Goal: Task Accomplishment & Management: Complete application form

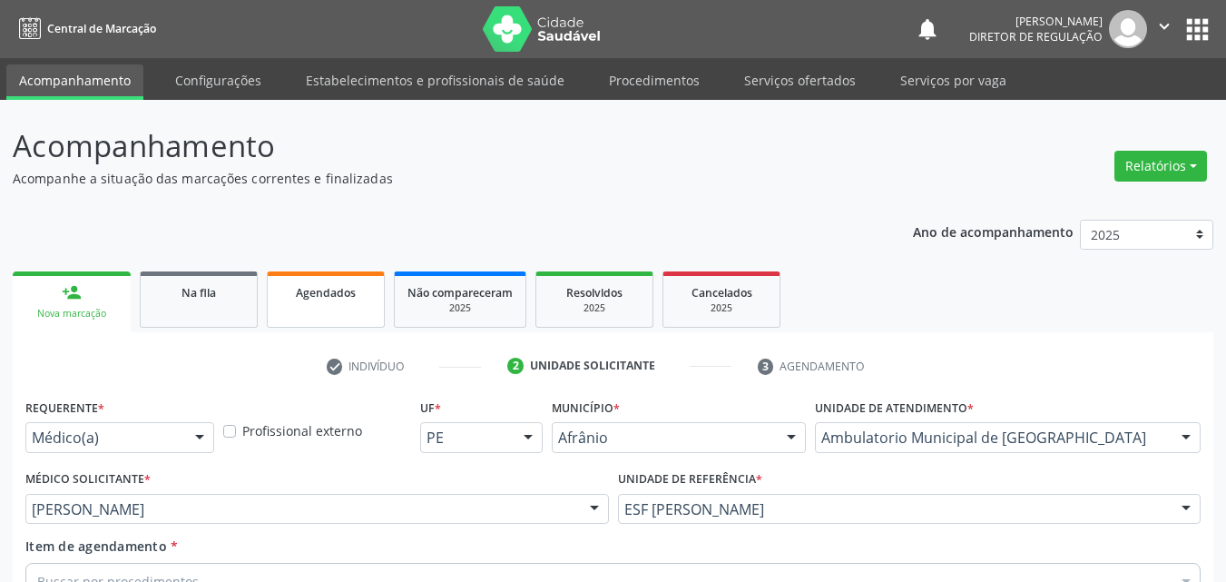
click at [358, 297] on div "Agendados" at bounding box center [326, 291] width 91 height 19
select select "7"
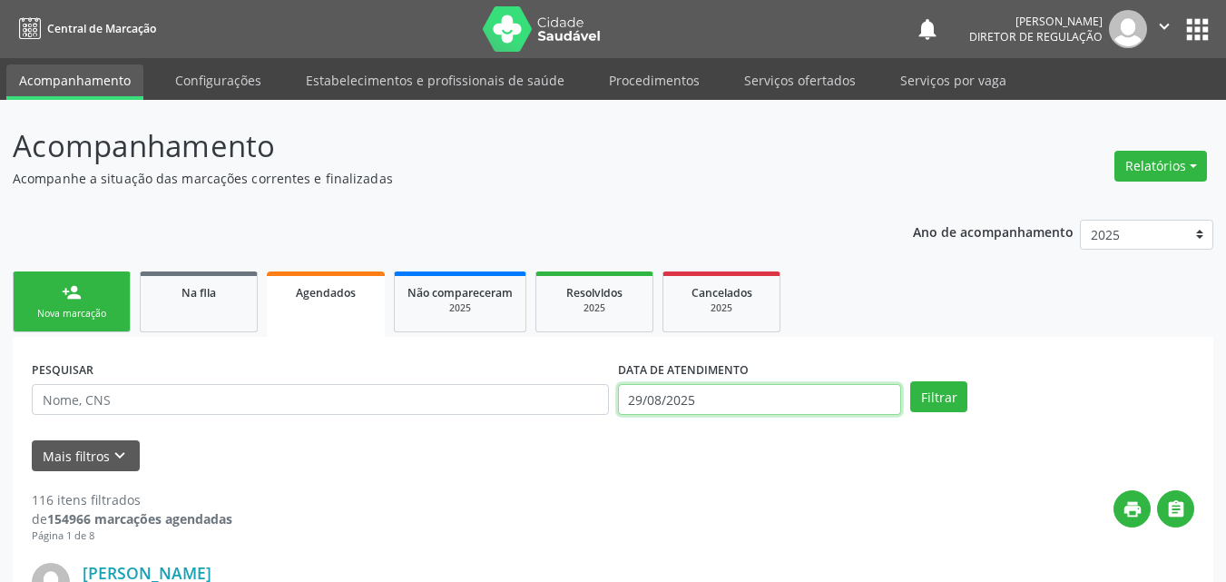
click at [657, 396] on input "29/08/2025" at bounding box center [760, 399] width 284 height 31
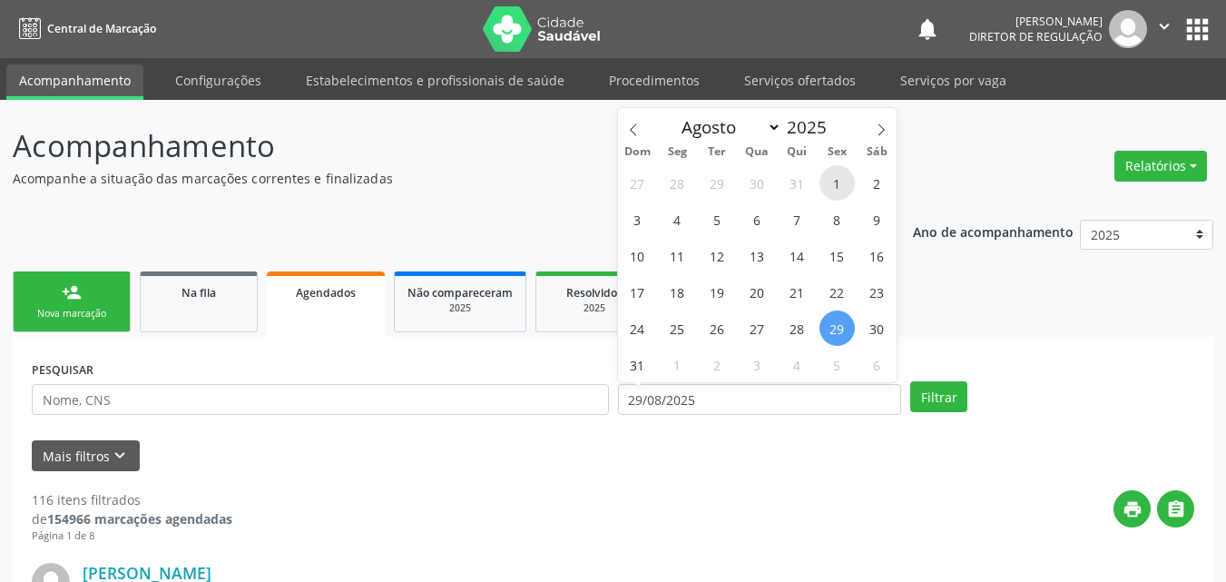
click at [834, 181] on span "1" at bounding box center [837, 182] width 35 height 35
type input "[DATE]"
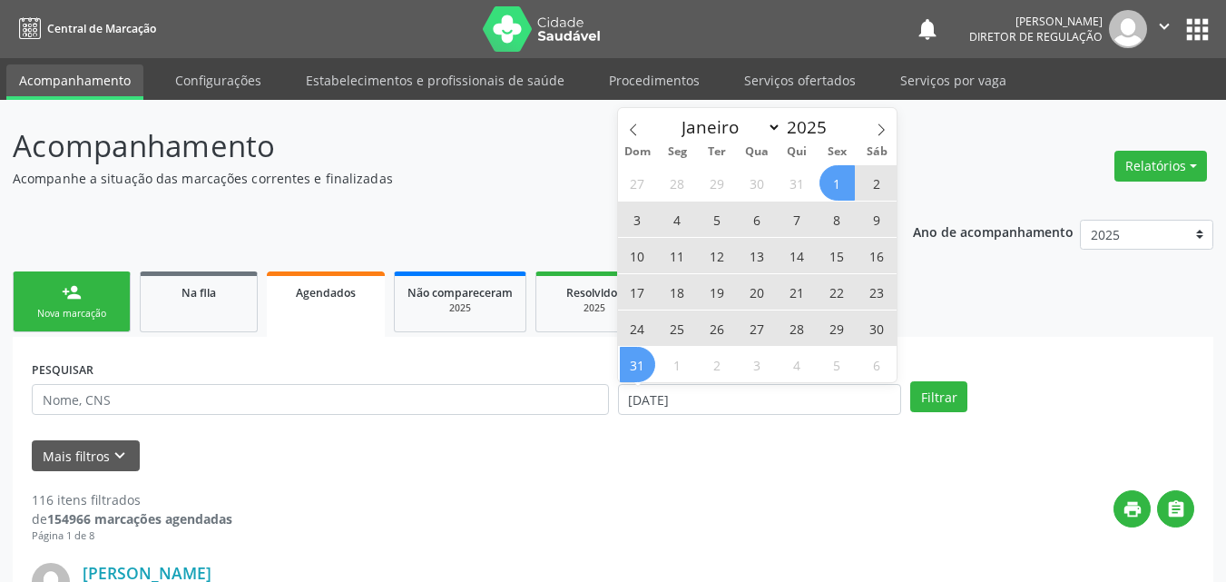
click at [636, 370] on span "31" at bounding box center [637, 364] width 35 height 35
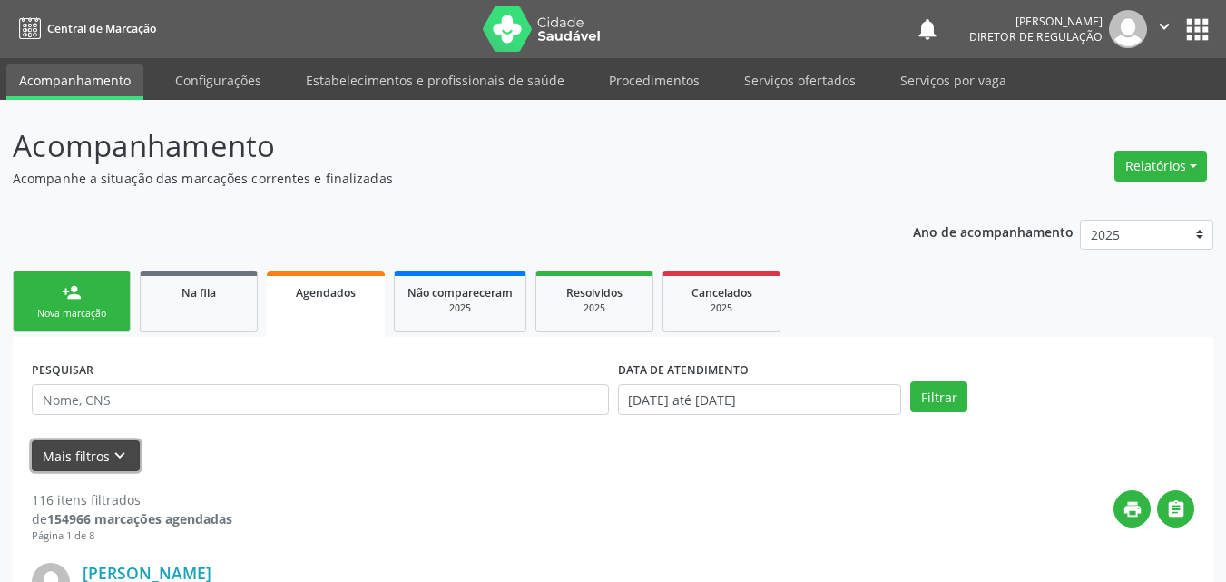
click at [123, 448] on icon "keyboard_arrow_down" at bounding box center [120, 456] width 20 height 20
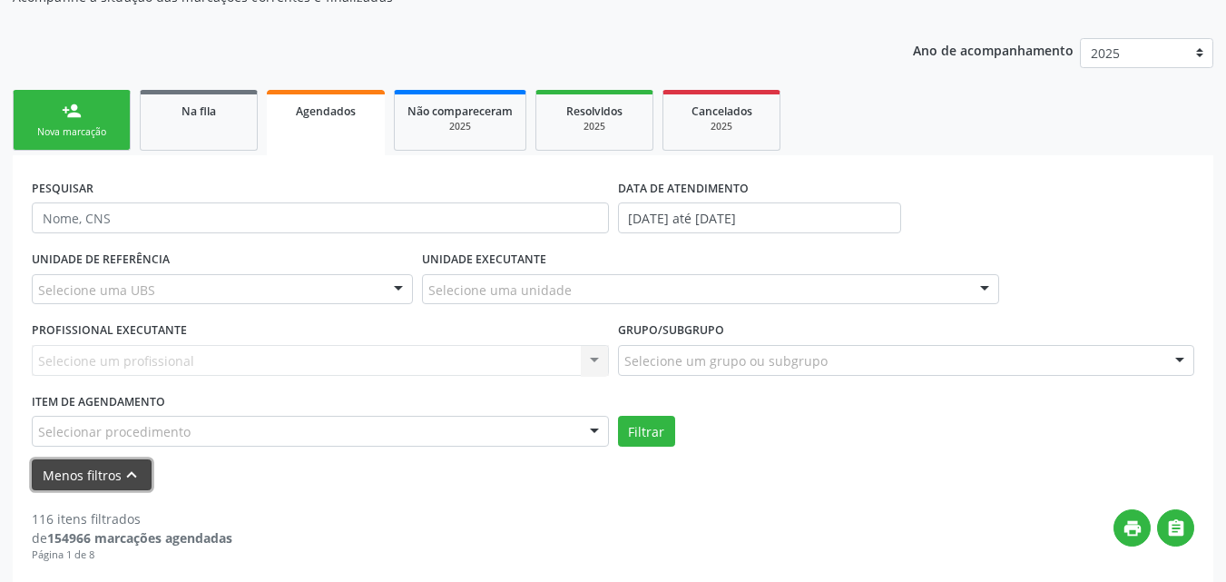
scroll to position [363, 0]
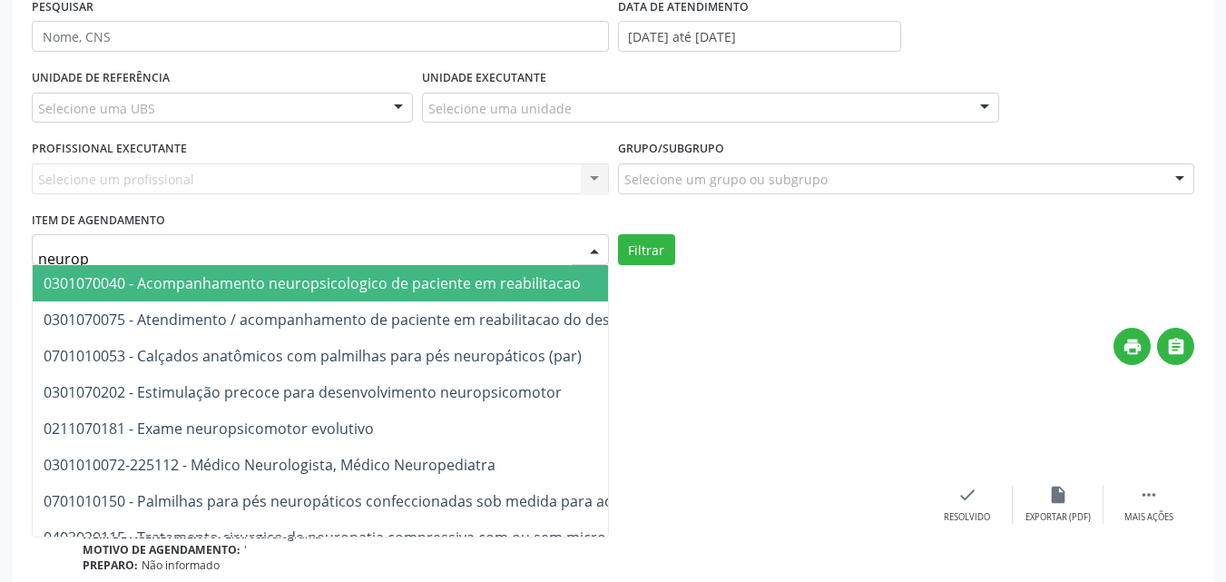
type input "neurops"
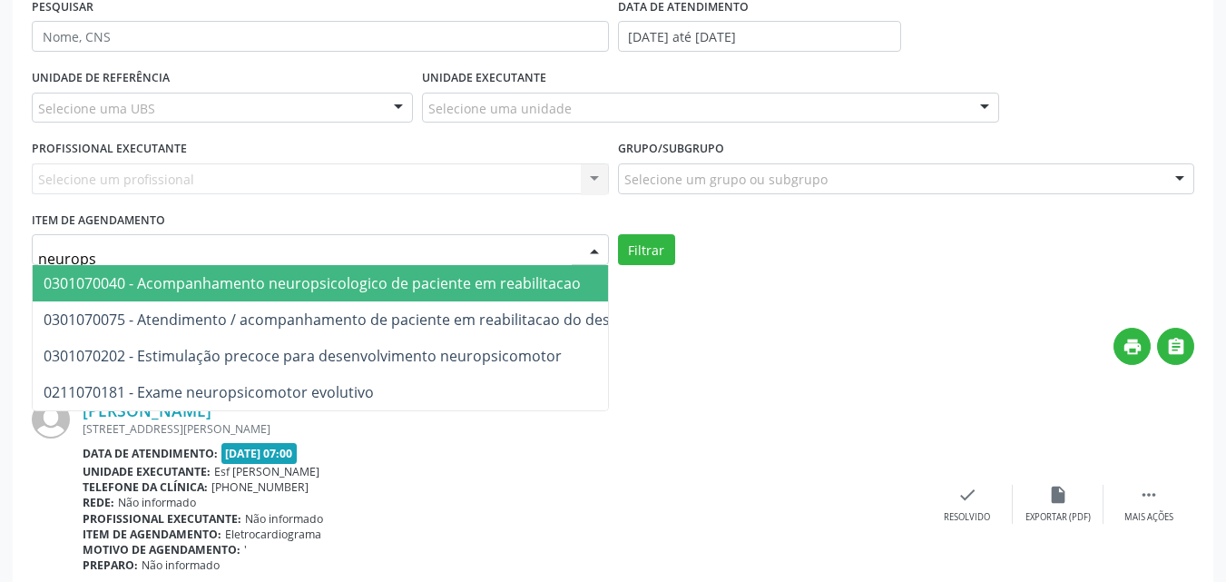
click at [265, 290] on span "0301070040 - Acompanhamento neuropsicologico de paciente em reabilitacao" at bounding box center [312, 283] width 537 height 20
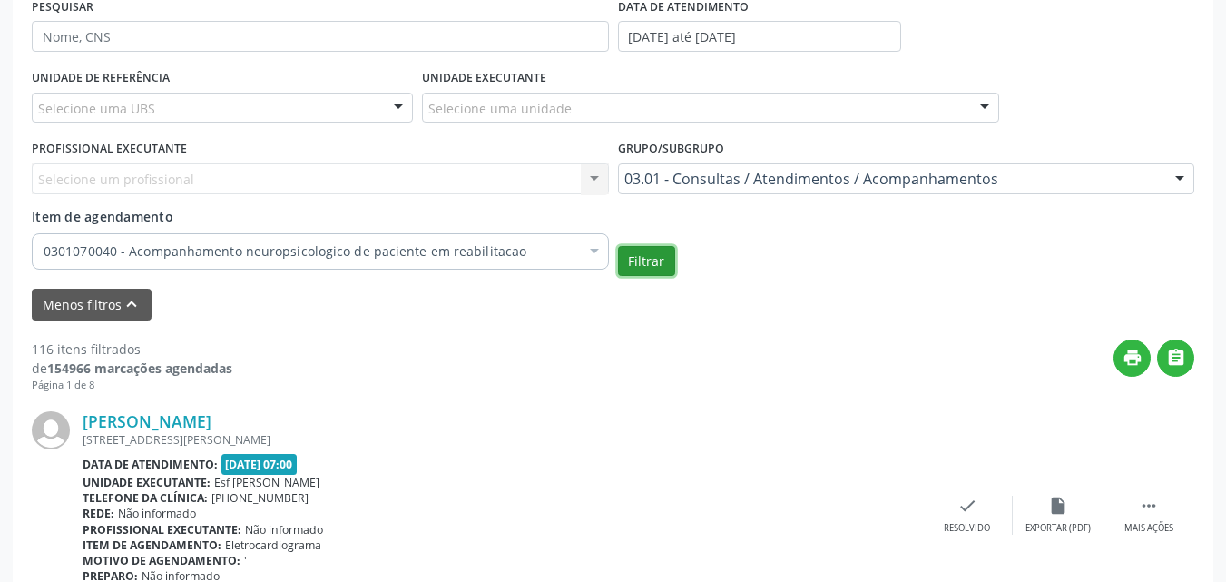
click at [657, 262] on button "Filtrar" at bounding box center [646, 261] width 57 height 31
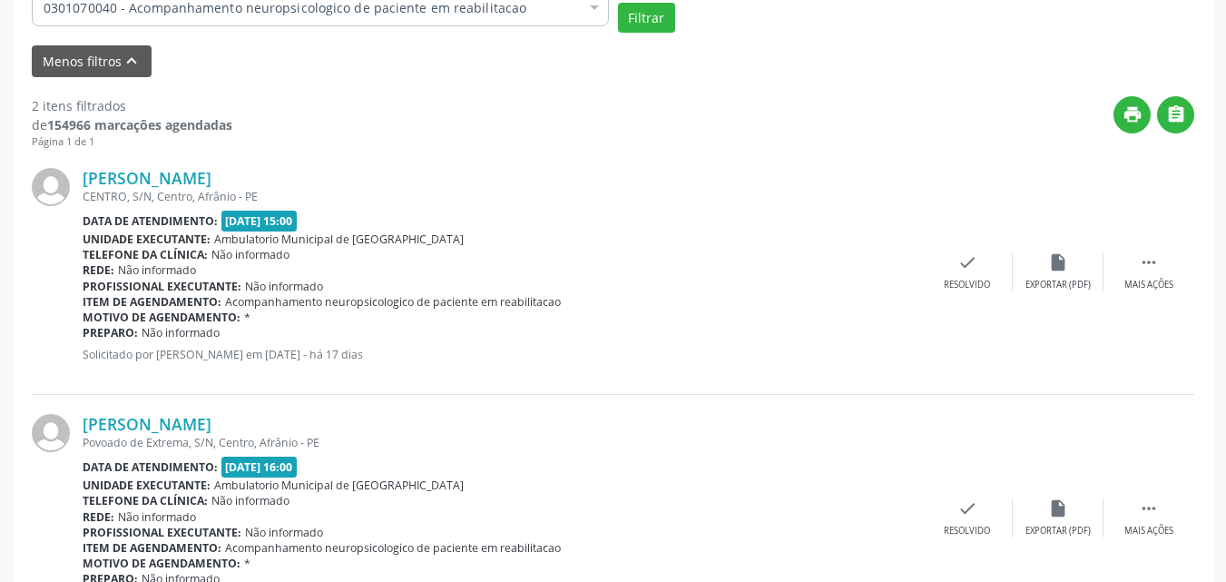
scroll to position [516, 0]
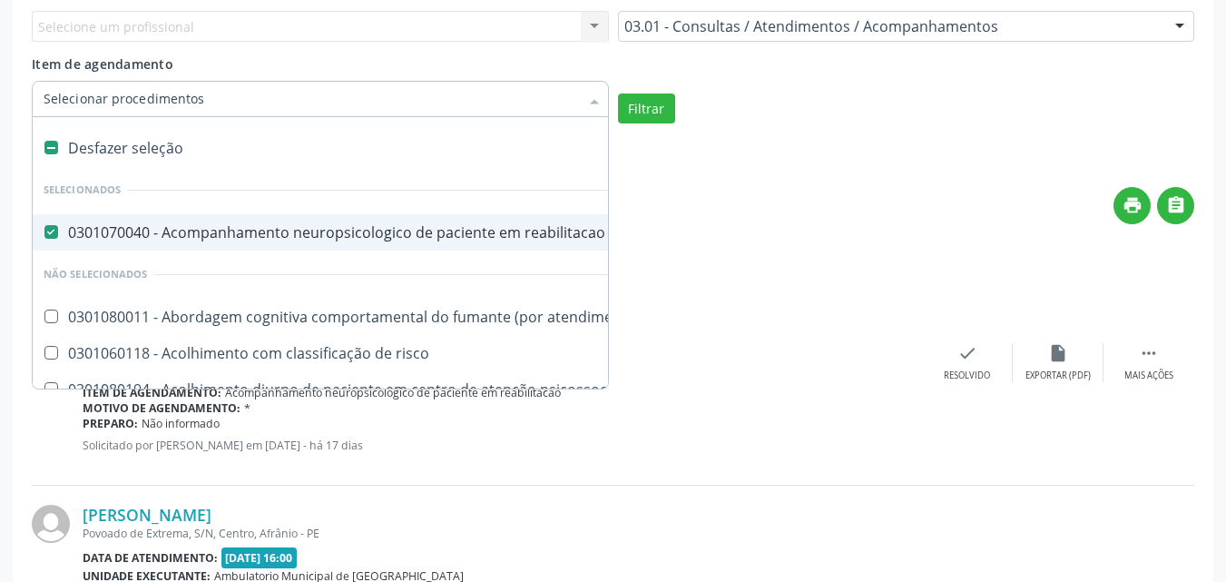
click at [49, 145] on label at bounding box center [51, 148] width 14 height 14
checkbox reabilitacao "false"
click at [59, 103] on input "Item de agendamento" at bounding box center [312, 99] width 536 height 36
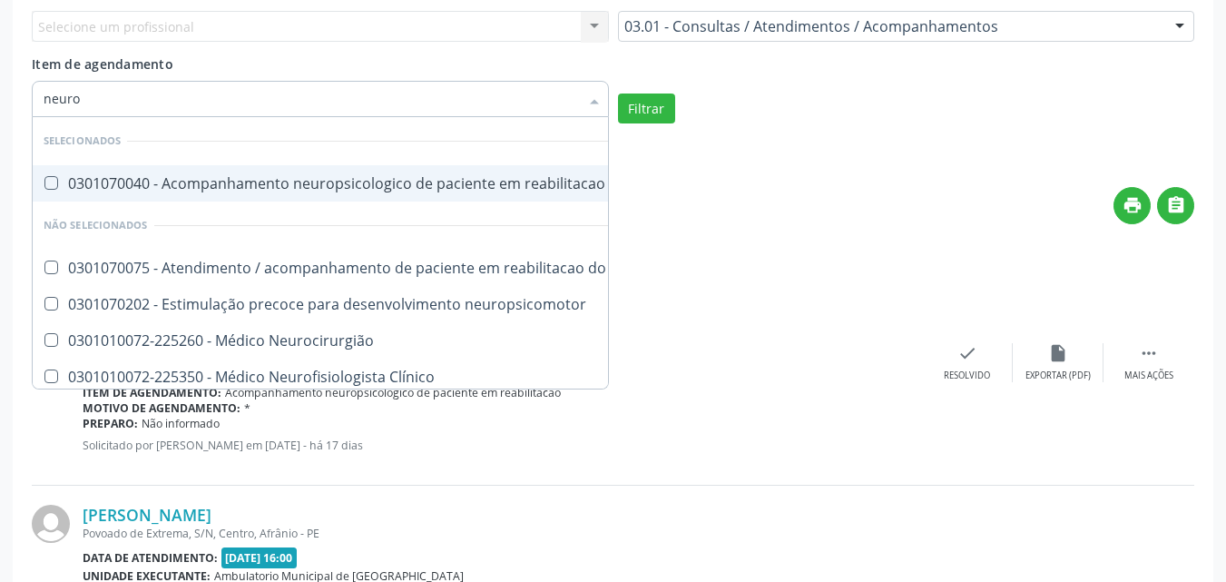
type input "neurop"
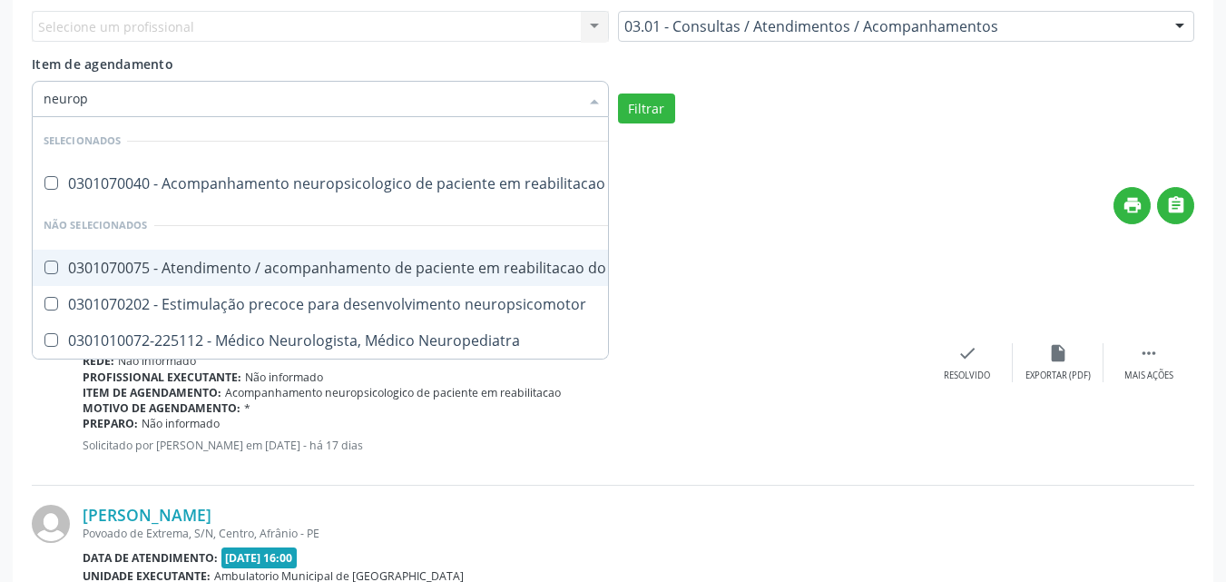
click at [250, 265] on div "0301070075 - Atendimento / acompanhamento de paciente em reabilitacao do desenv…" at bounding box center [449, 268] width 810 height 15
checkbox neuropsicomotor "true"
click at [662, 109] on button "Filtrar" at bounding box center [646, 109] width 57 height 31
checkbox reabilitacao "true"
checkbox neuropsicomotor "false"
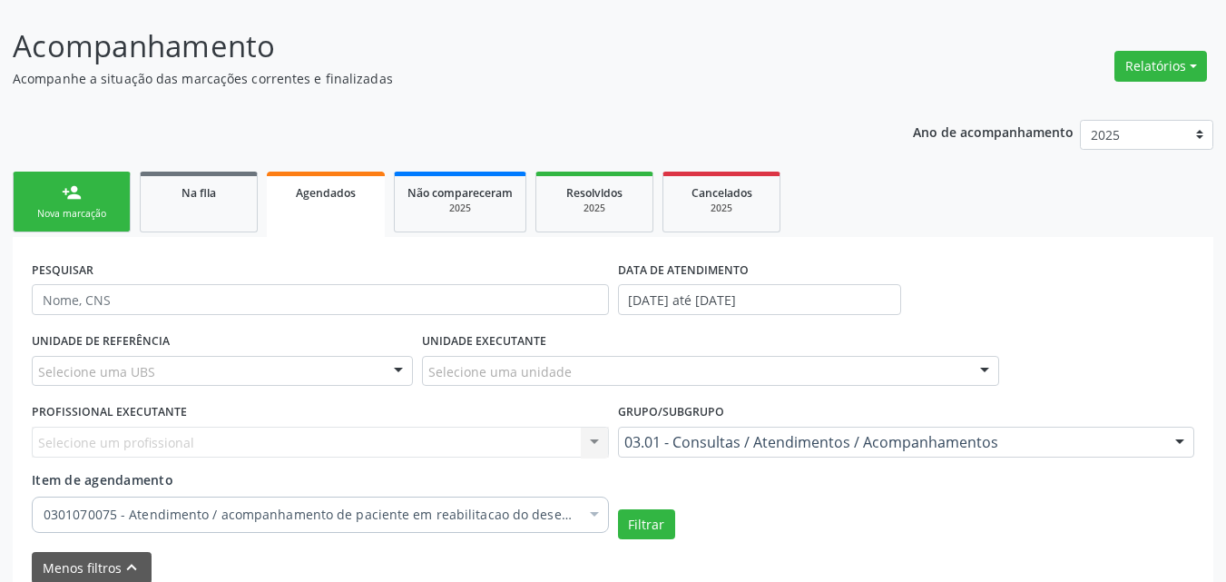
scroll to position [191, 0]
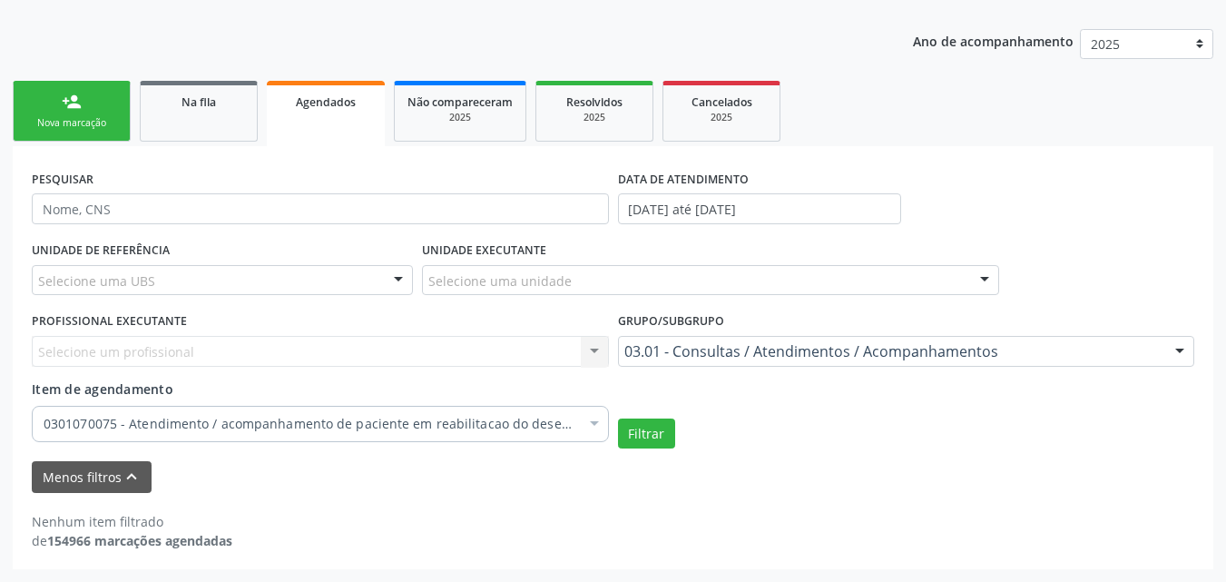
click at [112, 126] on div "Nova marcação" at bounding box center [71, 123] width 91 height 14
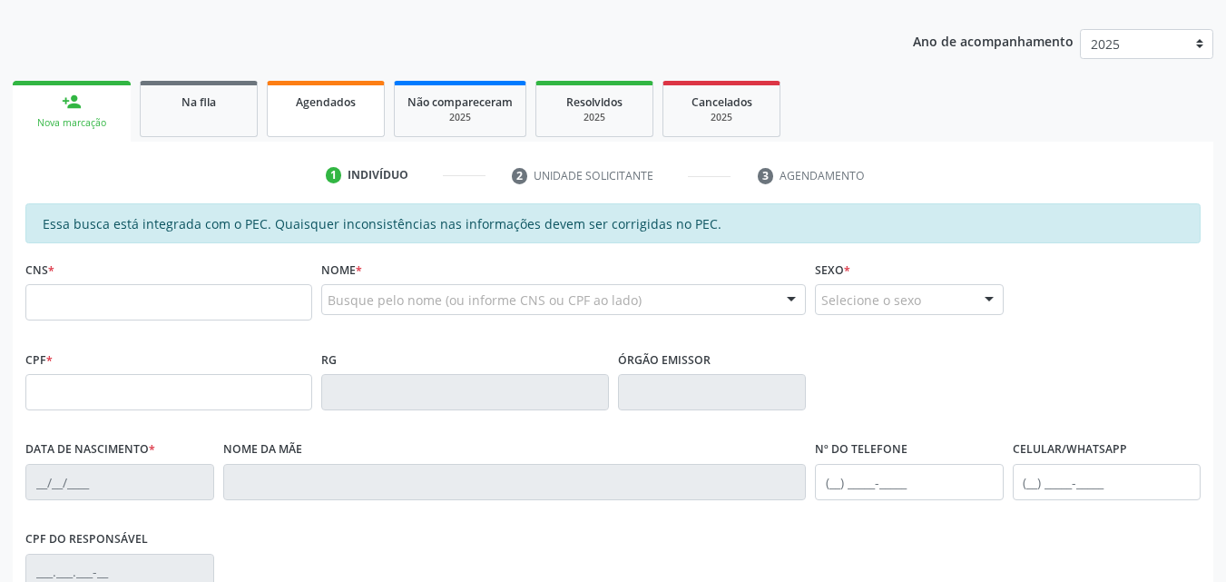
click at [326, 103] on span "Agendados" at bounding box center [326, 101] width 60 height 15
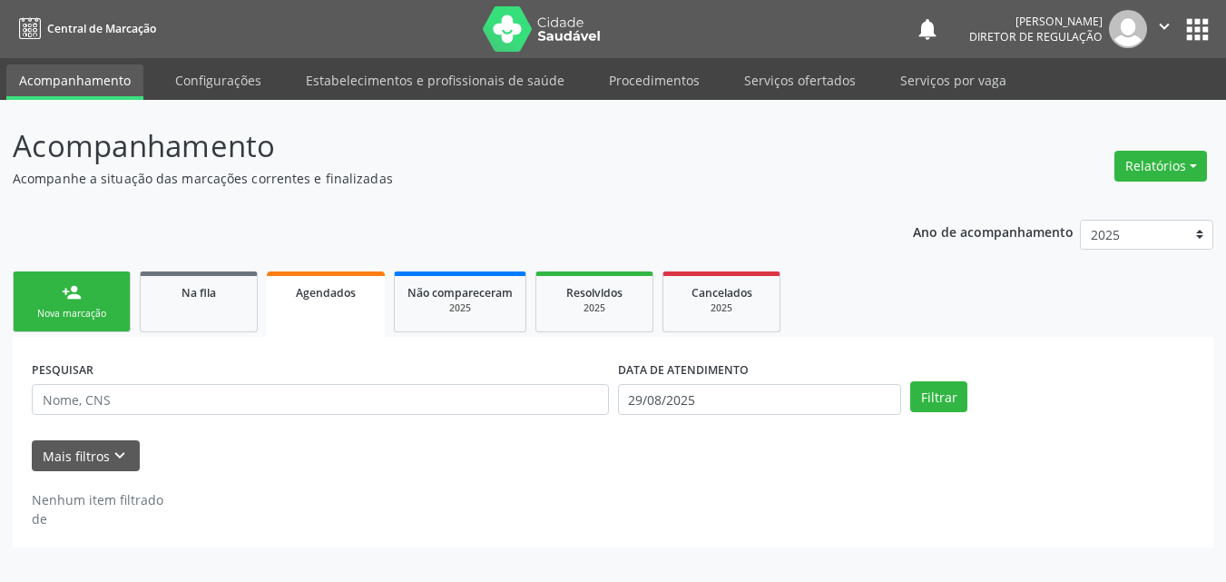
scroll to position [0, 0]
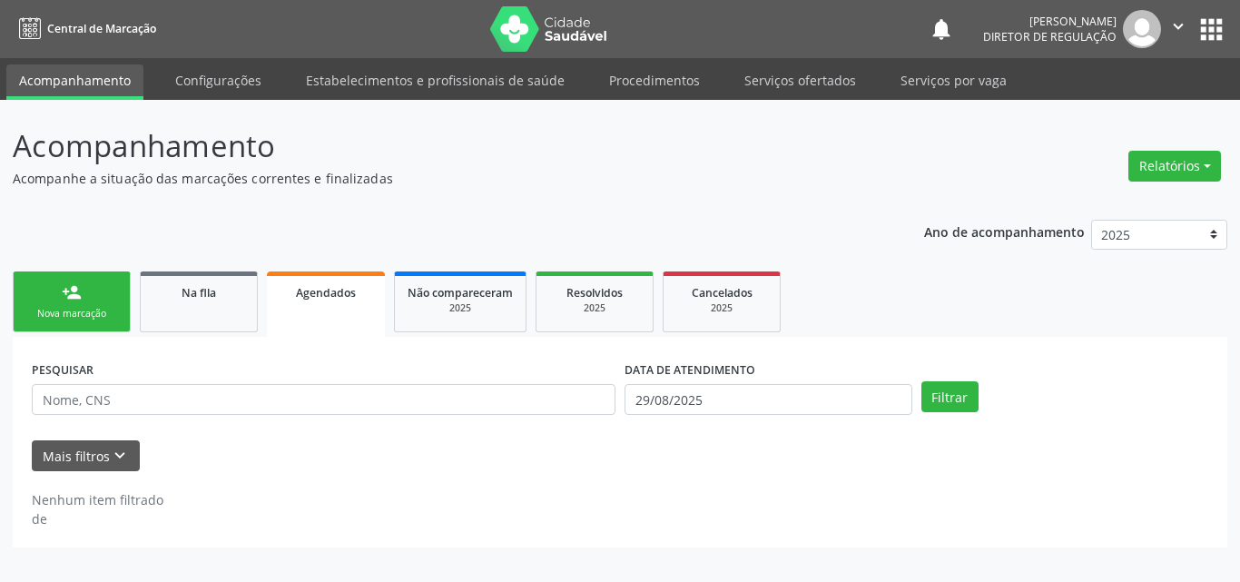
click at [108, 298] on link "person_add Nova marcação" at bounding box center [72, 301] width 118 height 61
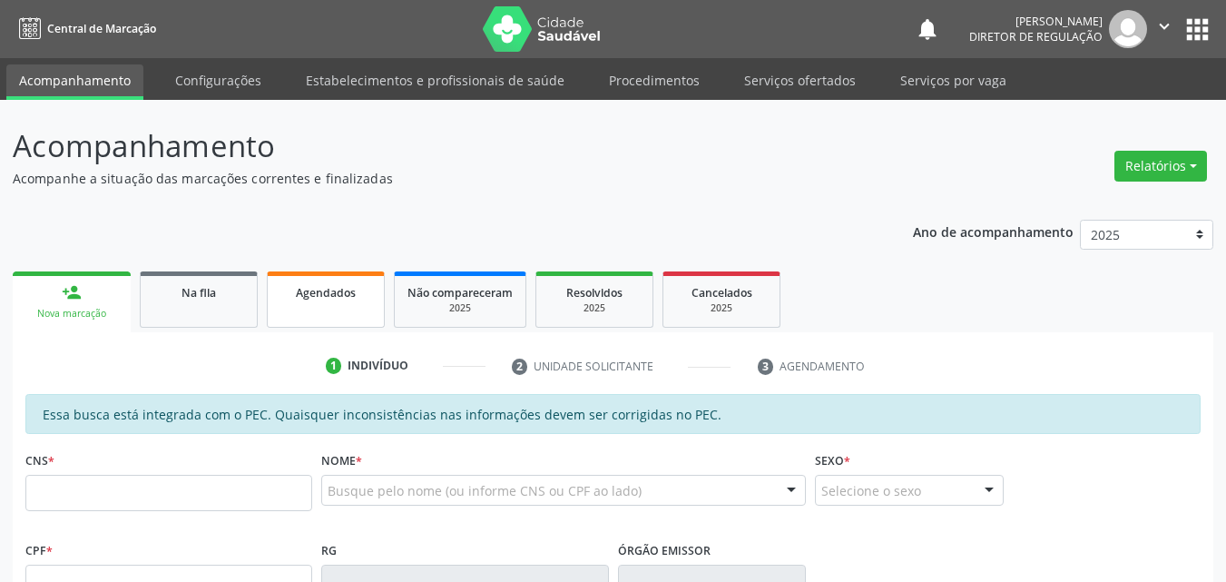
click at [313, 293] on span "Agendados" at bounding box center [326, 292] width 60 height 15
select select "7"
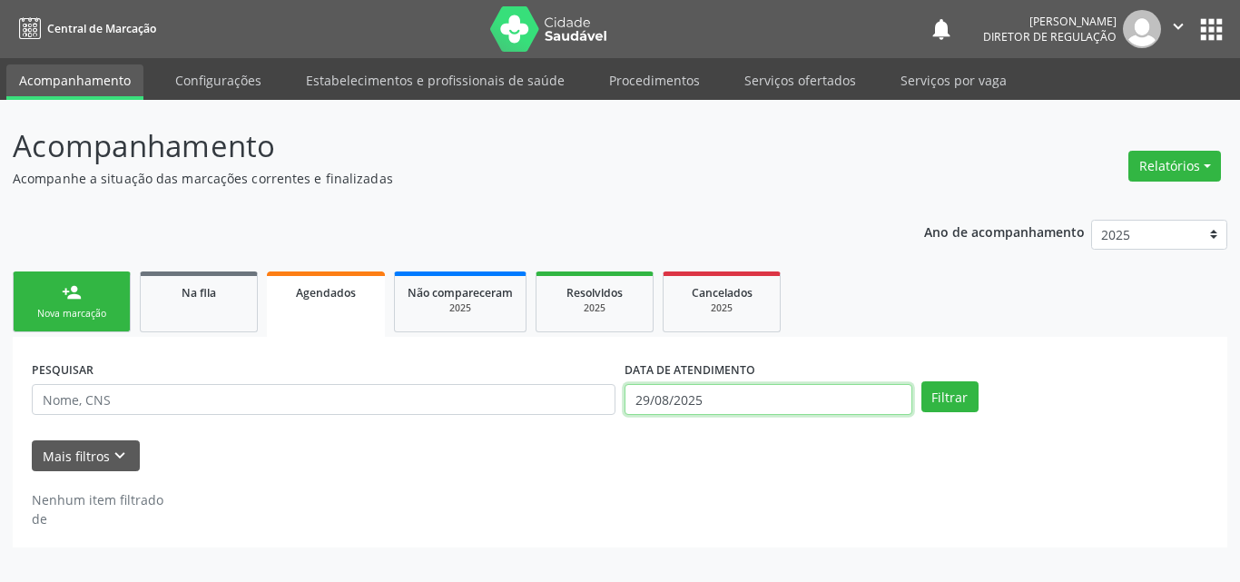
click at [713, 405] on input "29/08/2025" at bounding box center [769, 399] width 288 height 31
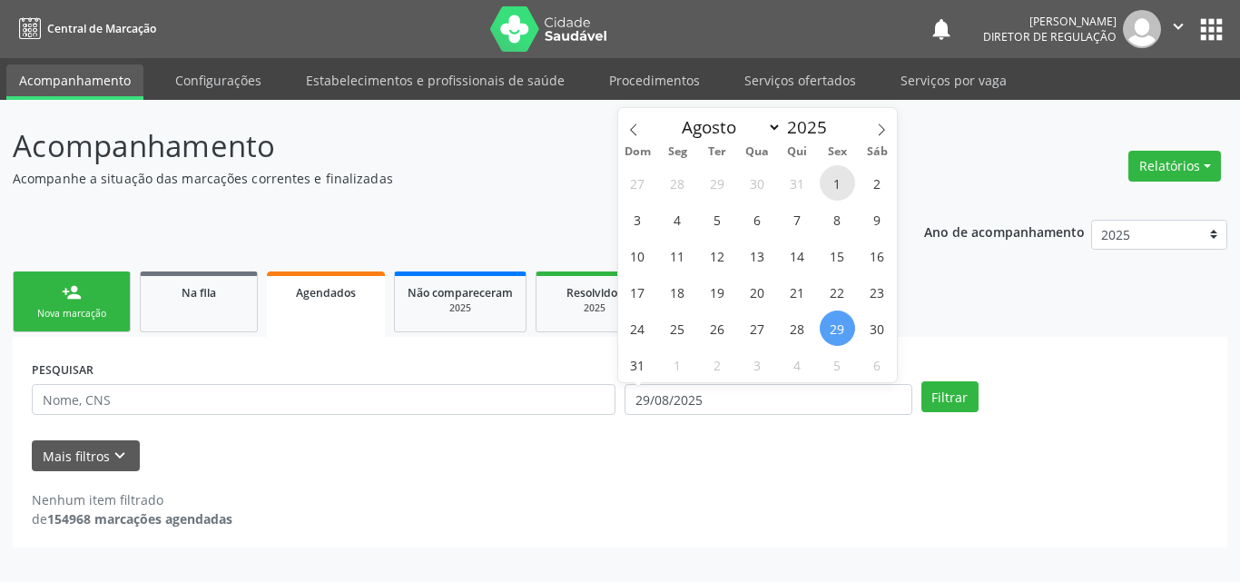
click at [835, 183] on span "1" at bounding box center [837, 182] width 35 height 35
type input "[DATE]"
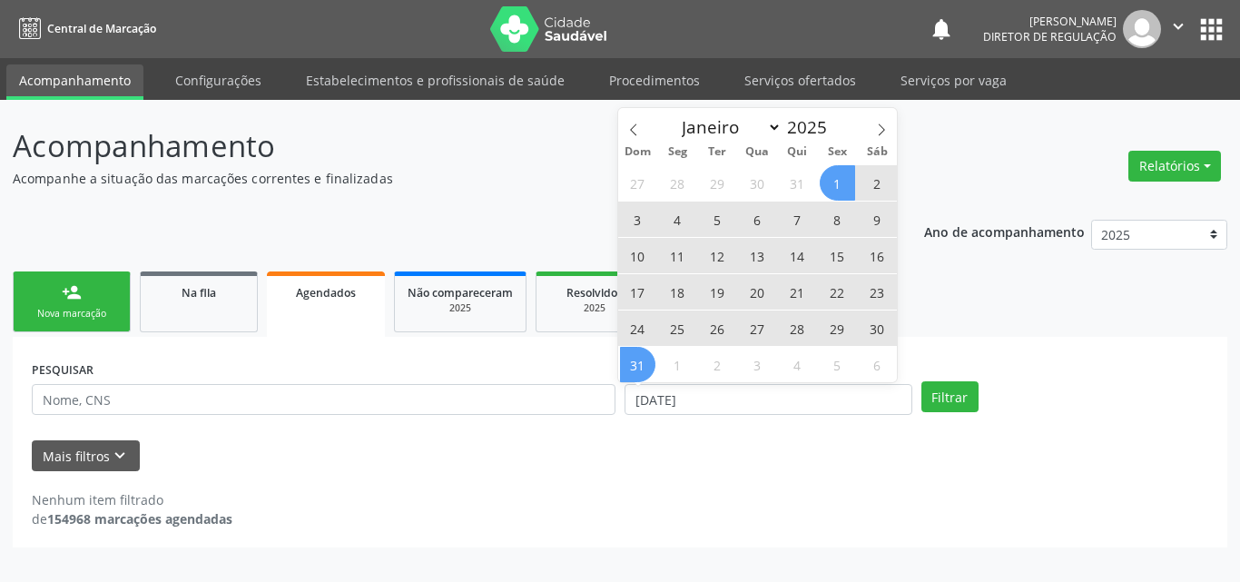
click at [632, 368] on span "31" at bounding box center [637, 364] width 35 height 35
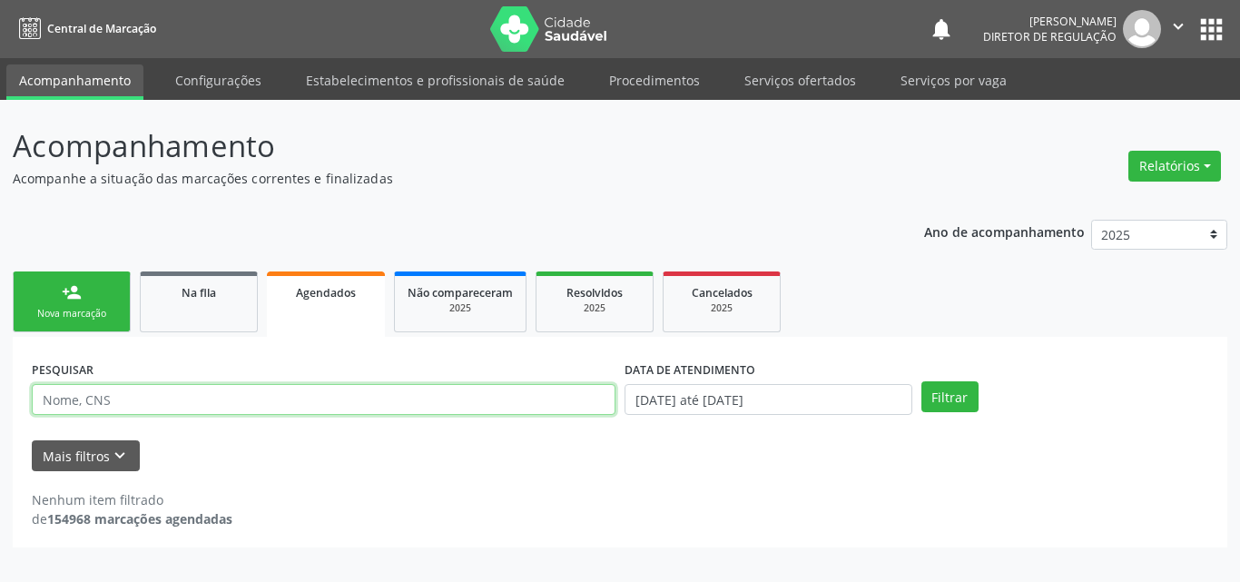
click at [139, 404] on input "text" at bounding box center [324, 399] width 584 height 31
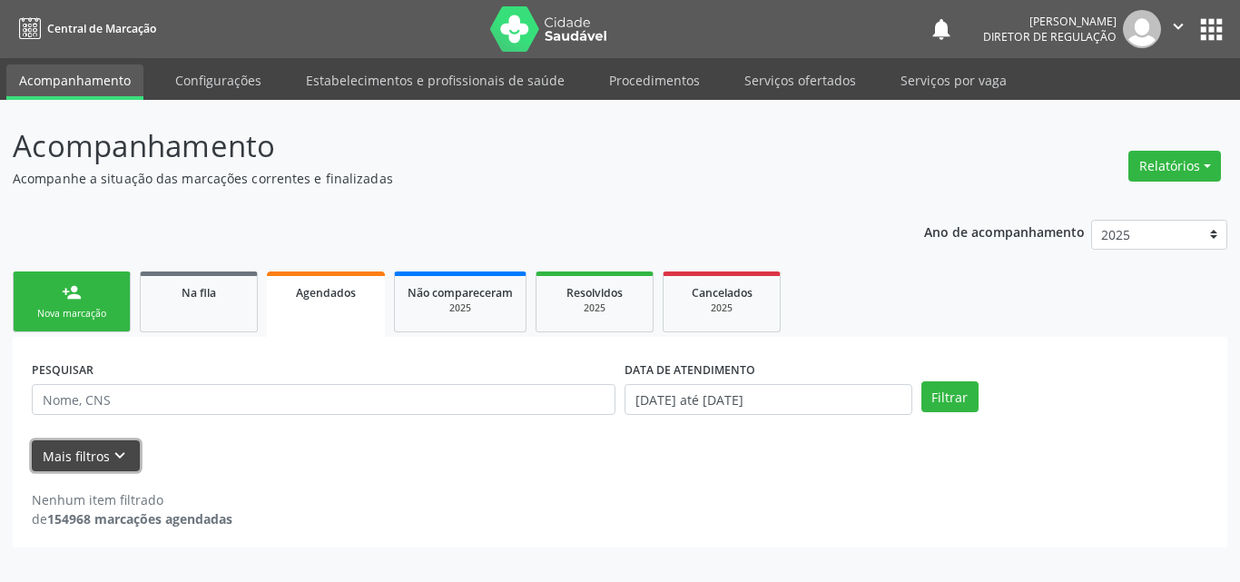
click at [123, 451] on icon "keyboard_arrow_down" at bounding box center [120, 456] width 20 height 20
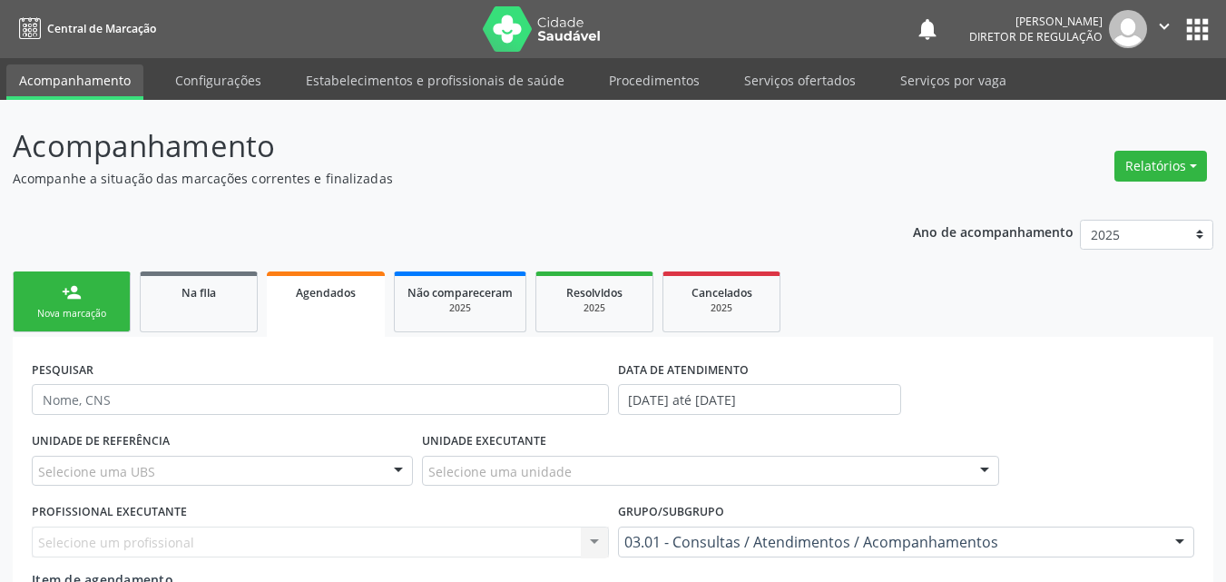
scroll to position [182, 0]
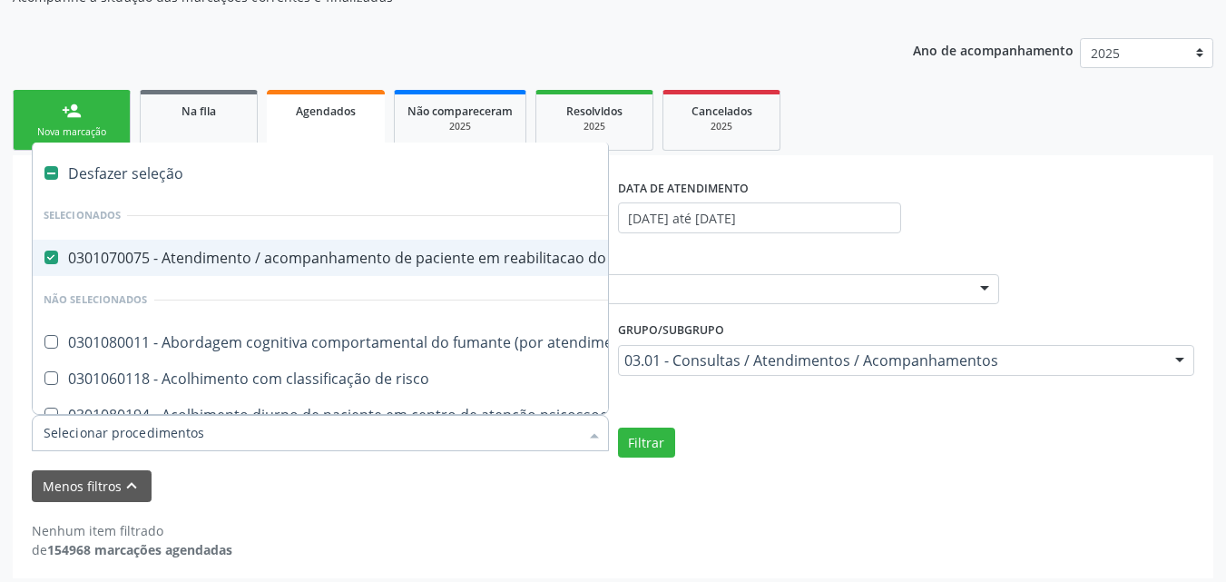
click at [55, 256] on neuropsicomotor at bounding box center [51, 258] width 14 height 14
click at [44, 256] on neuropsicomotor "checkbox" at bounding box center [39, 257] width 12 height 12
checkbox neuropsicomotor "false"
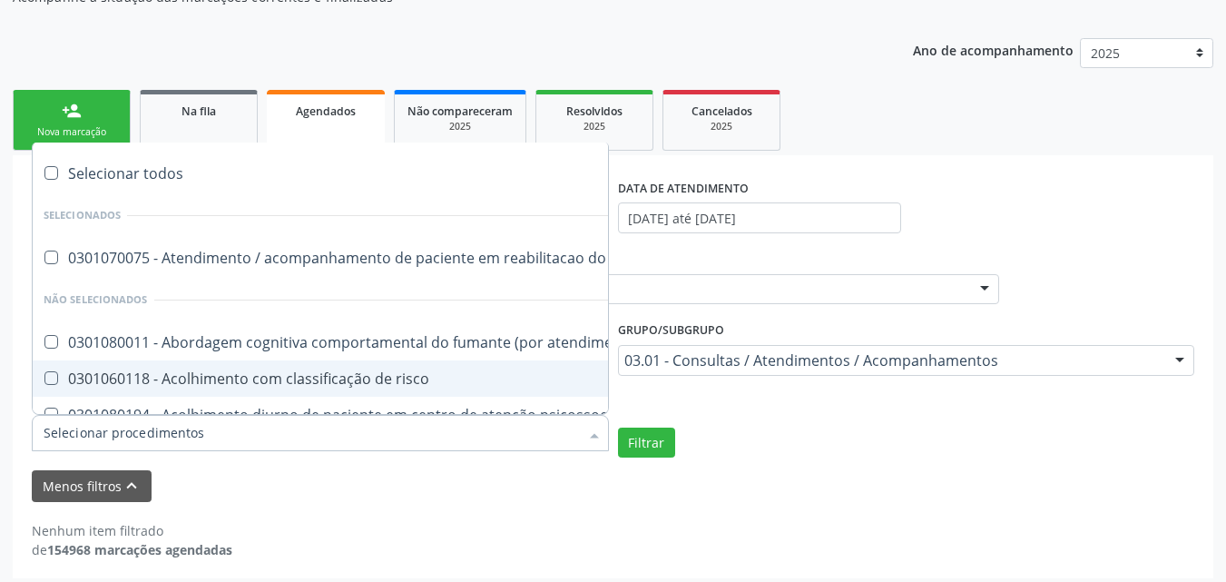
click at [103, 444] on input "Item de agendamento" at bounding box center [312, 433] width 536 height 36
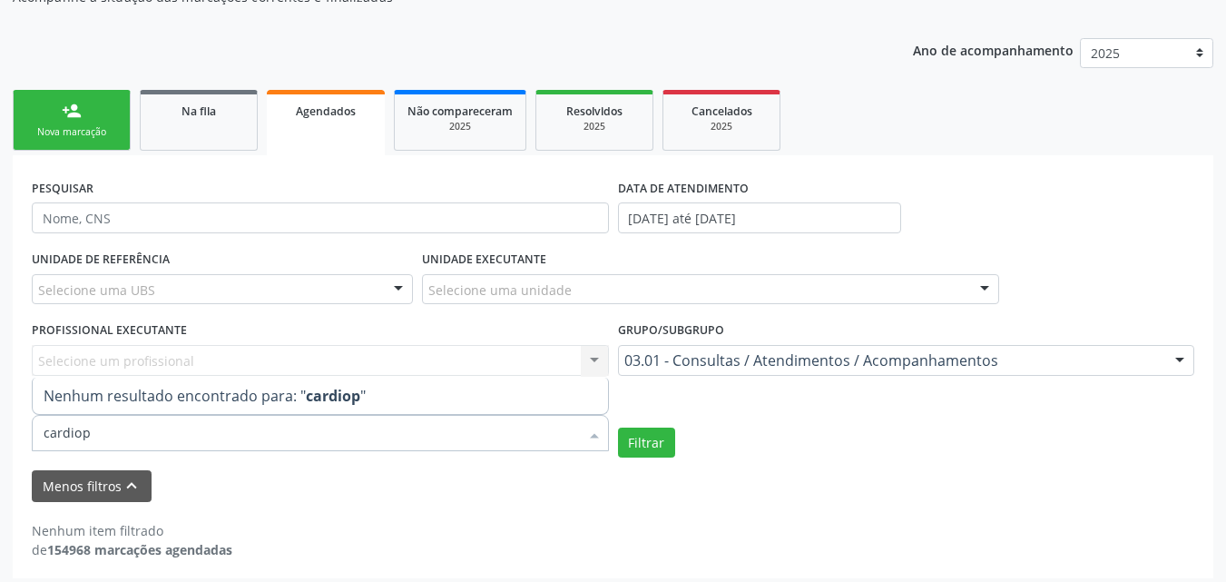
type input "cardio"
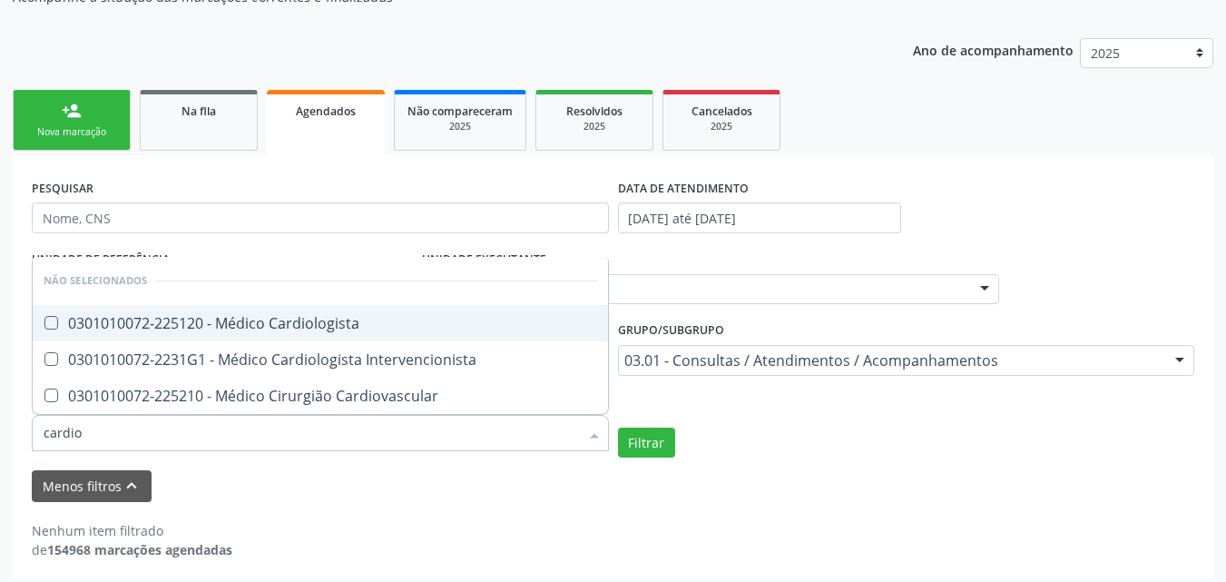
click at [252, 324] on div "0301010072-225120 - Médico Cardiologista" at bounding box center [321, 323] width 554 height 15
checkbox Cardiologista "true"
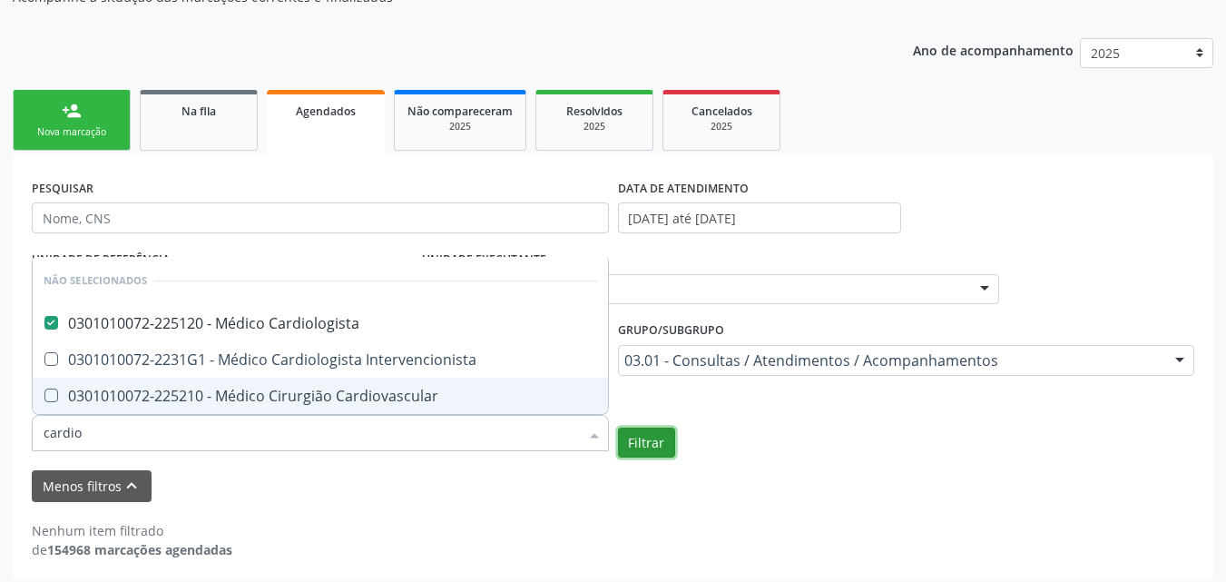
click at [645, 441] on button "Filtrar" at bounding box center [646, 443] width 57 height 31
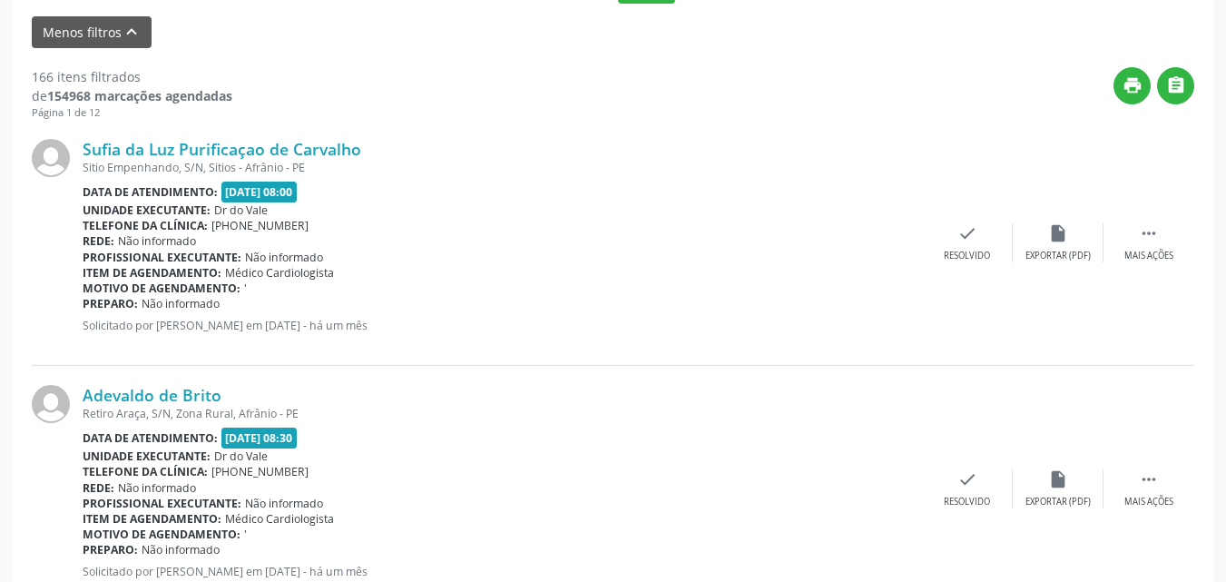
scroll to position [363, 0]
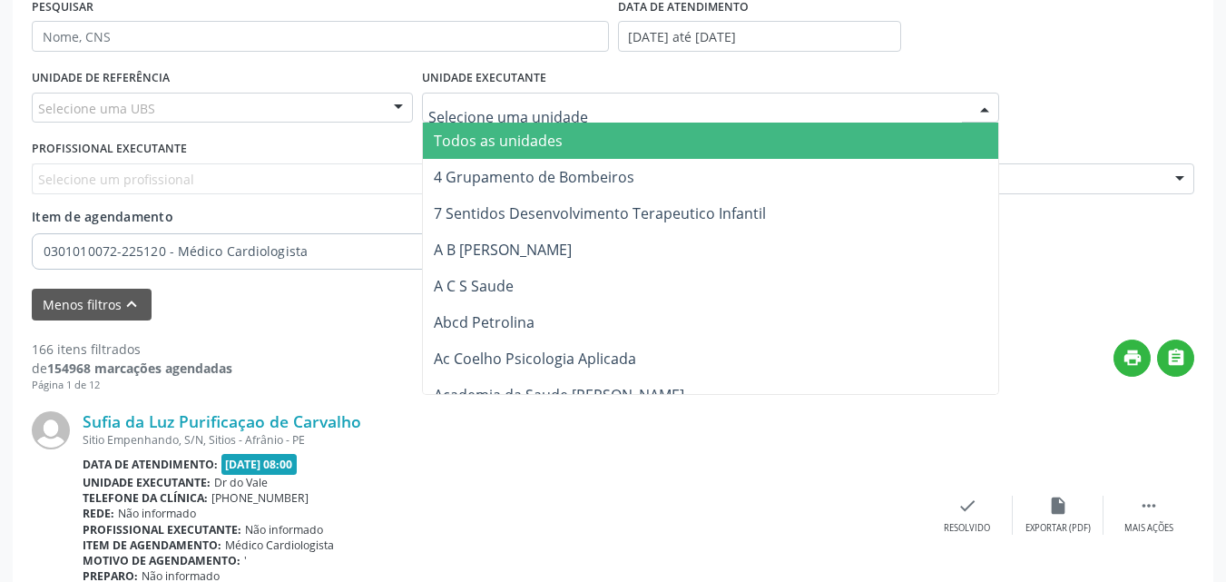
click at [567, 103] on div at bounding box center [710, 108] width 577 height 31
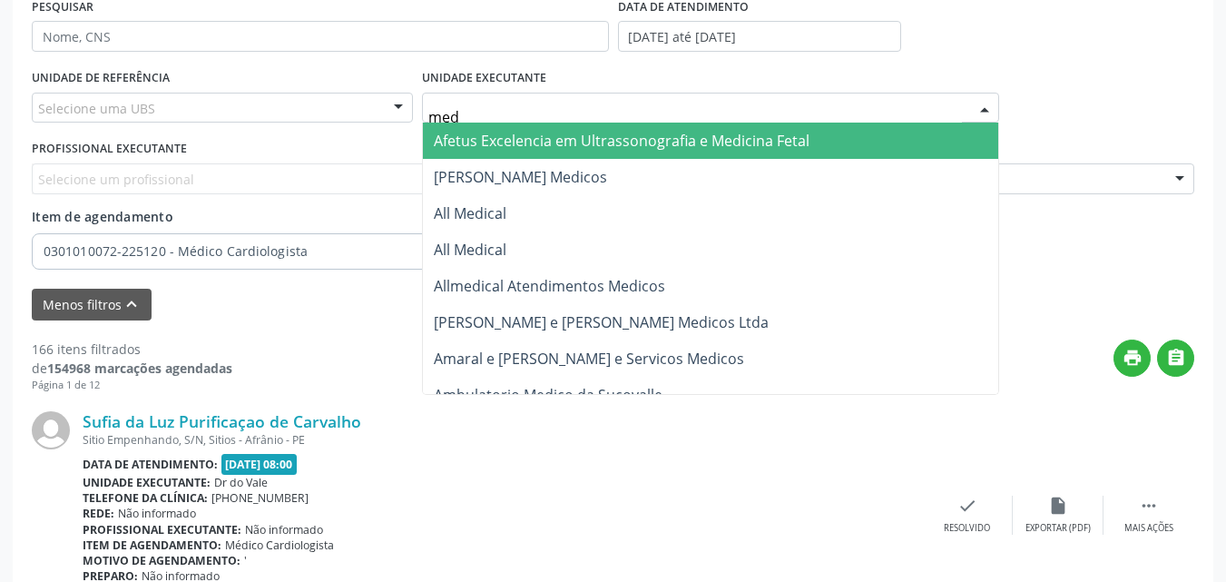
type input "med k"
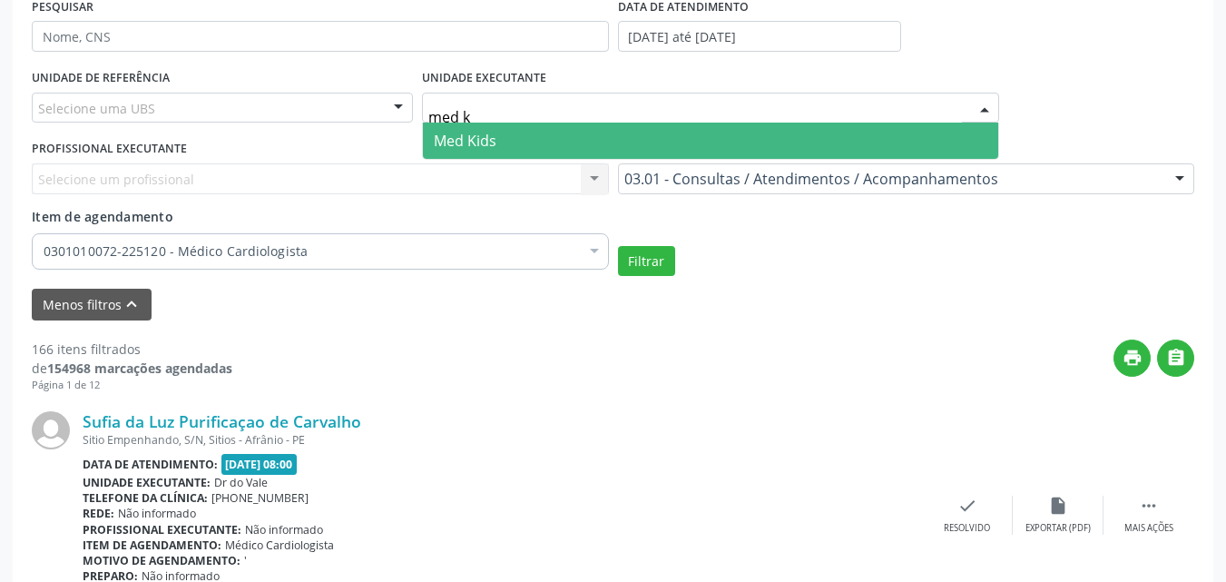
click at [537, 133] on span "Med Kids" at bounding box center [711, 141] width 576 height 36
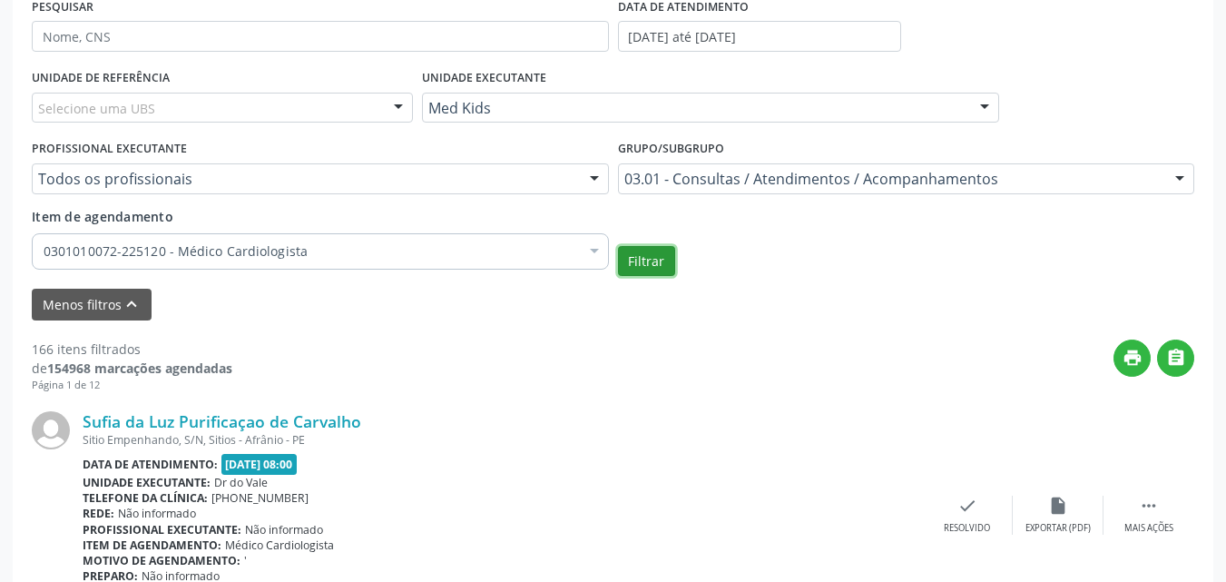
click at [650, 255] on button "Filtrar" at bounding box center [646, 261] width 57 height 31
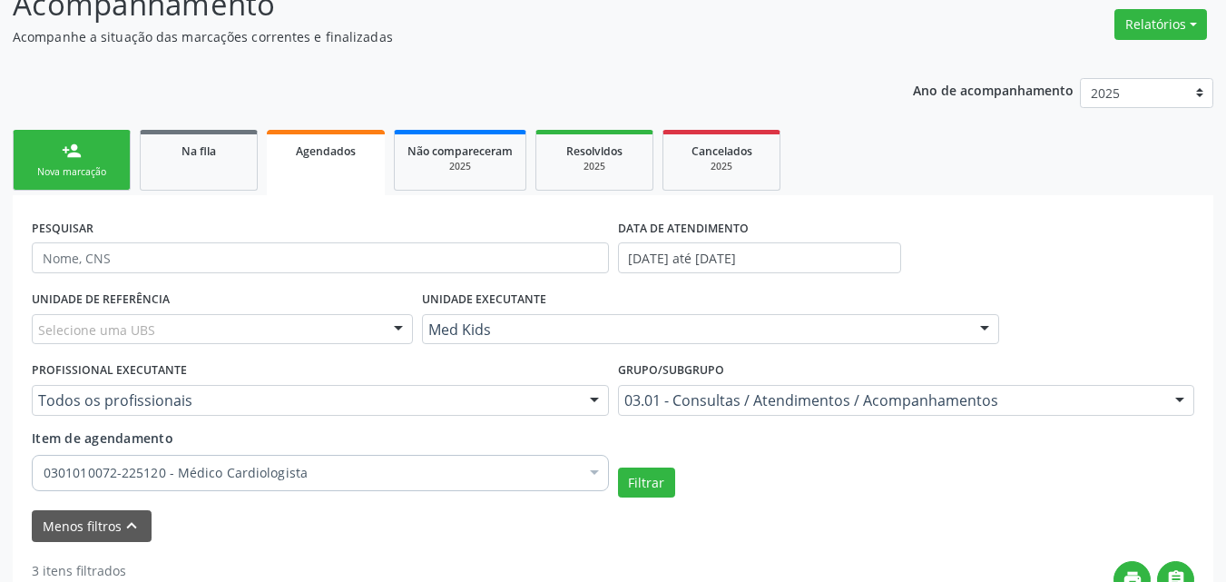
scroll to position [0, 0]
